Goal: Use online tool/utility: Utilize a website feature to perform a specific function

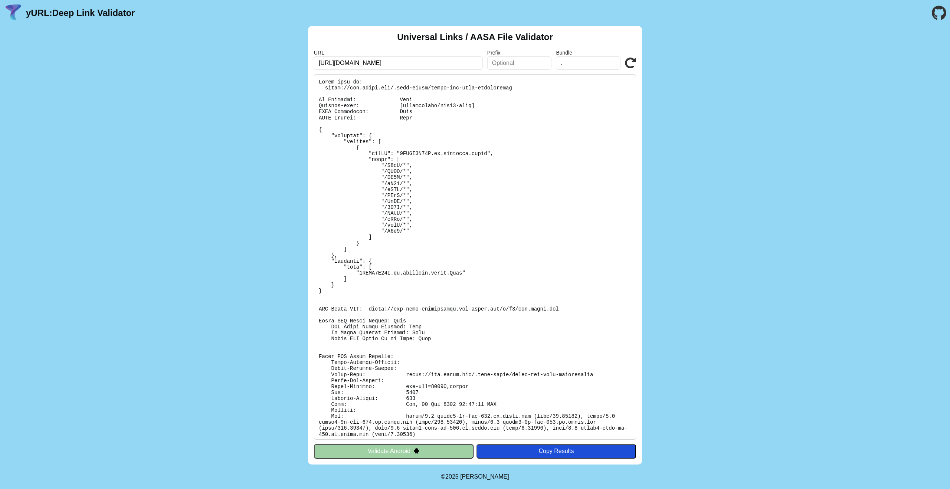
type input "[URL][DOMAIN_NAME]"
click at [634, 63] on icon at bounding box center [630, 63] width 11 height 11
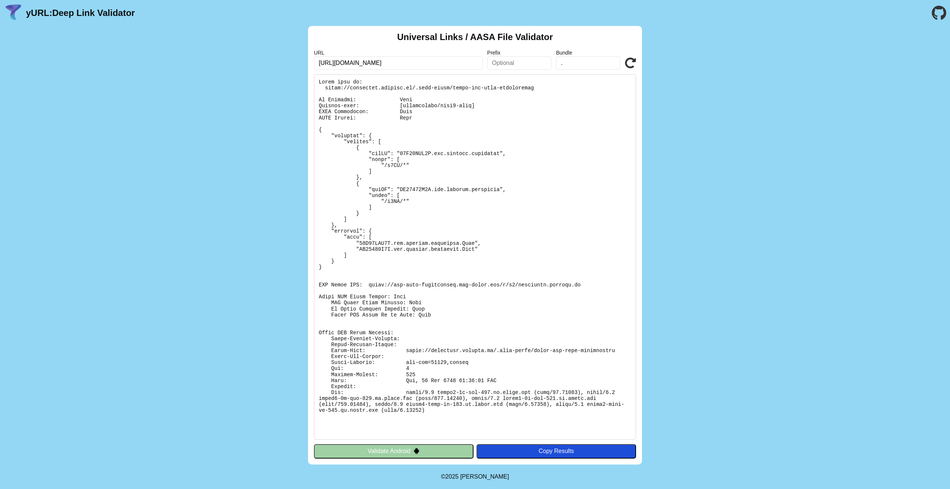
click at [571, 64] on input "." at bounding box center [588, 62] width 65 height 13
click at [633, 60] on icon at bounding box center [630, 63] width 11 height 11
